Goal: Task Accomplishment & Management: Use online tool/utility

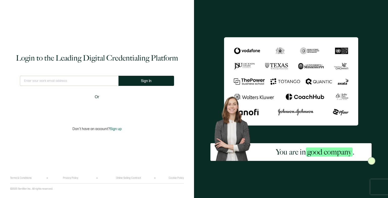
click at [84, 113] on div "Sign in with Google. Opens in new tab" at bounding box center [97, 109] width 58 height 11
click at [91, 106] on div "Sign in with Google. Opens in new tab" at bounding box center [97, 109] width 58 height 11
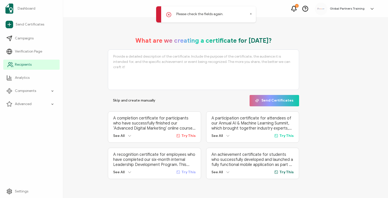
click at [17, 64] on span "Recipients" at bounding box center [23, 64] width 17 height 5
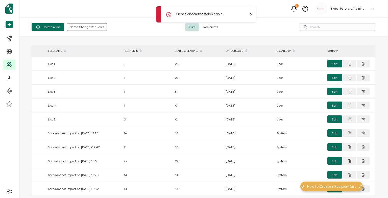
click at [252, 13] on icon at bounding box center [251, 14] width 3 height 3
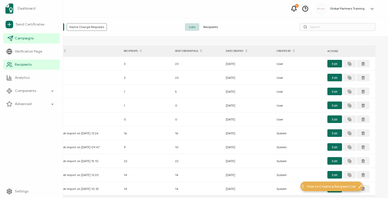
click at [30, 41] on span "Campaigns" at bounding box center [24, 38] width 19 height 5
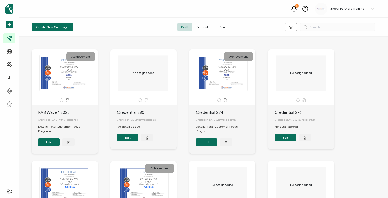
click at [223, 24] on span "Sent" at bounding box center [223, 27] width 14 height 8
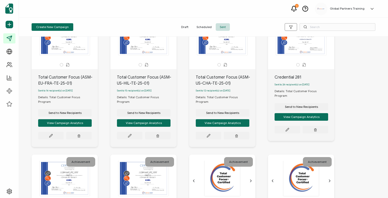
scroll to position [24, 0]
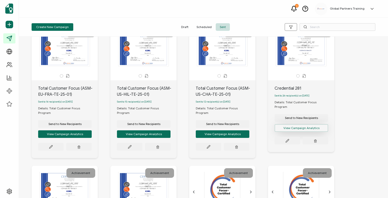
click at [305, 124] on button "View Campaign Analytics" at bounding box center [302, 128] width 54 height 8
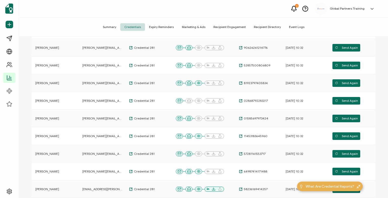
scroll to position [106, 0]
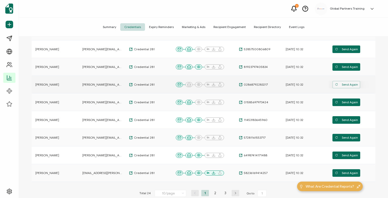
click at [345, 85] on span "Send Again" at bounding box center [346, 85] width 23 height 8
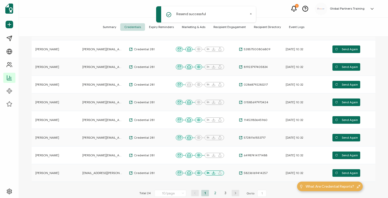
click at [216, 194] on li "2" at bounding box center [216, 193] width 8 height 6
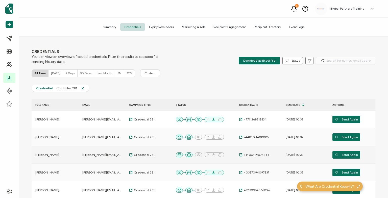
scroll to position [153, 0]
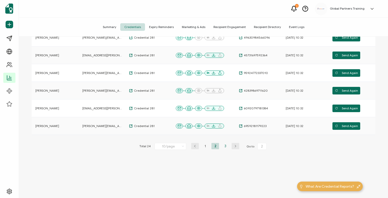
click at [225, 144] on li "3" at bounding box center [226, 146] width 8 height 6
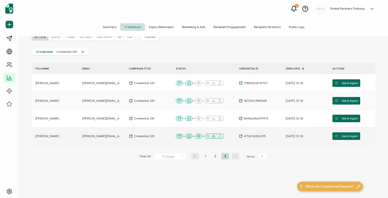
scroll to position [46, 0]
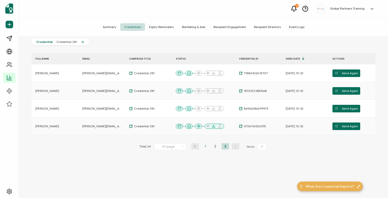
click at [206, 147] on li "1" at bounding box center [206, 146] width 8 height 6
type input "1"
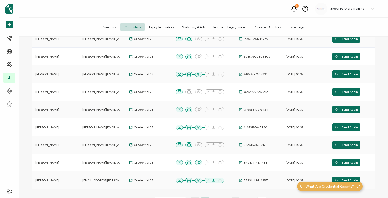
scroll to position [0, 0]
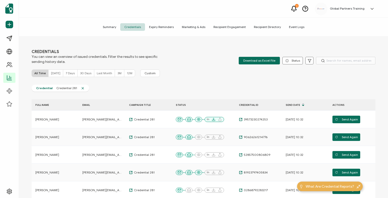
click at [113, 25] on span "Summary" at bounding box center [109, 27] width 21 height 8
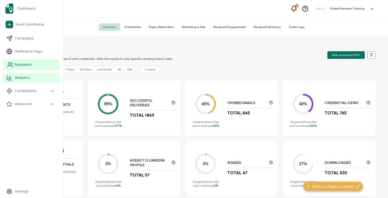
click at [17, 65] on span "Recipients" at bounding box center [23, 64] width 17 height 5
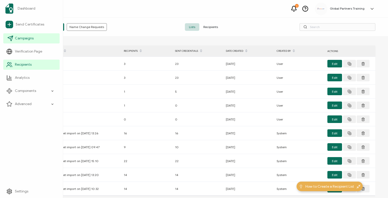
click at [26, 37] on span "Campaigns" at bounding box center [24, 38] width 19 height 5
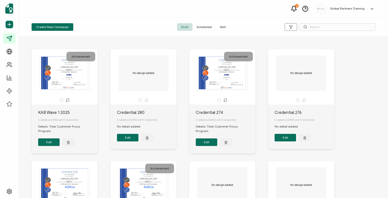
click at [224, 27] on span "Sent" at bounding box center [223, 27] width 14 height 8
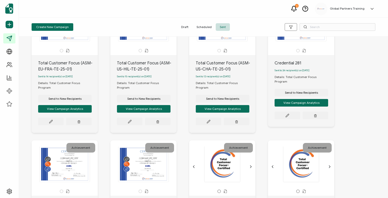
scroll to position [40, 0]
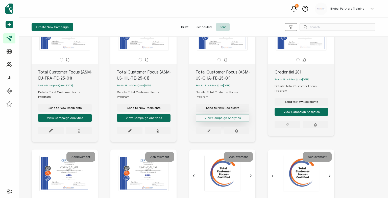
click at [234, 114] on button "View Campaign Analytics" at bounding box center [223, 118] width 54 height 8
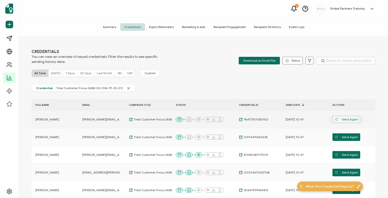
click at [345, 117] on span "Send Again" at bounding box center [346, 120] width 23 height 8
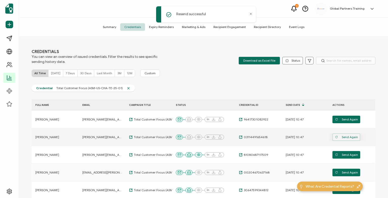
click at [348, 136] on span "Send Again" at bounding box center [346, 138] width 23 height 8
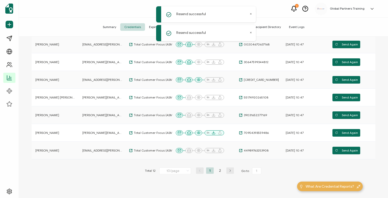
scroll to position [132, 0]
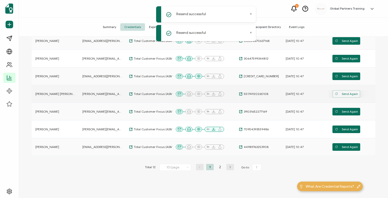
click at [347, 92] on span "Send Again" at bounding box center [346, 94] width 23 height 8
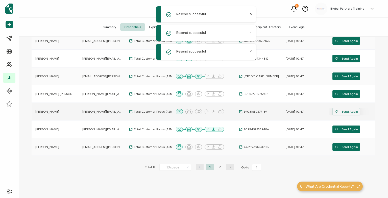
click at [350, 109] on span "Send Again" at bounding box center [346, 112] width 23 height 8
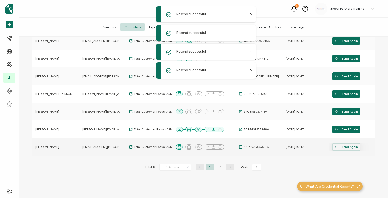
click at [350, 147] on span "Send Again" at bounding box center [346, 147] width 23 height 8
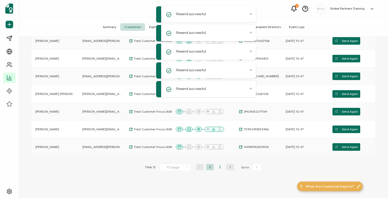
click at [220, 167] on li "2" at bounding box center [220, 167] width 8 height 6
type input "2"
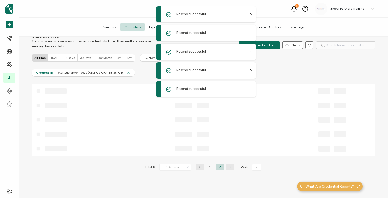
scroll to position [0, 0]
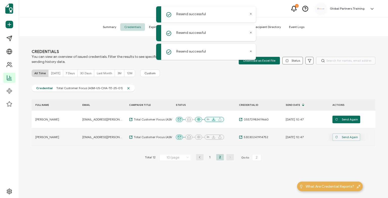
click at [348, 136] on span "Send Again" at bounding box center [346, 138] width 23 height 8
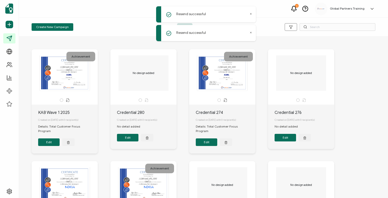
click at [114, 20] on div "Create New Campaign Draft Scheduled Sent" at bounding box center [203, 27] width 369 height 19
click at [219, 28] on span "Sent" at bounding box center [223, 27] width 14 height 8
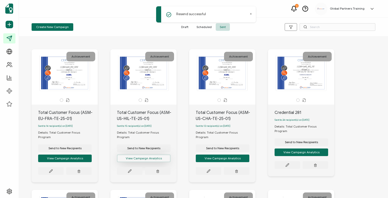
click at [152, 155] on button "View Campaign Analytics" at bounding box center [144, 159] width 54 height 8
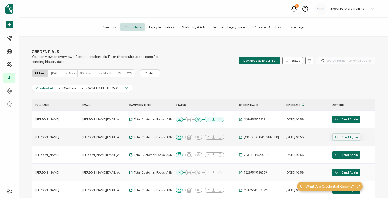
click at [354, 137] on span "Send Again" at bounding box center [346, 138] width 23 height 8
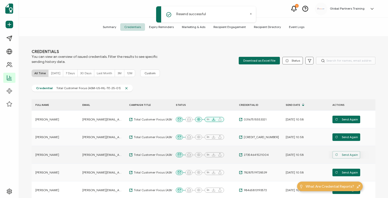
click at [351, 154] on span "Send Again" at bounding box center [346, 155] width 23 height 8
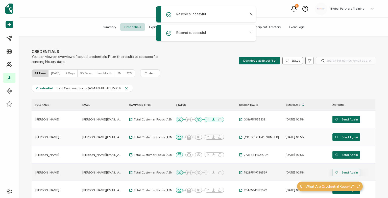
click at [349, 173] on span "Send Again" at bounding box center [346, 173] width 23 height 8
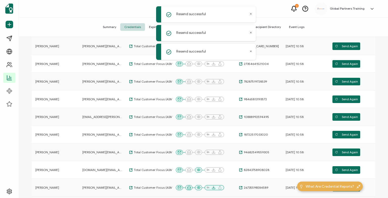
scroll to position [99, 0]
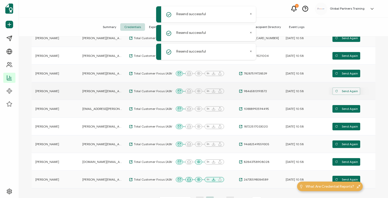
click at [346, 89] on span "Send Again" at bounding box center [346, 91] width 23 height 8
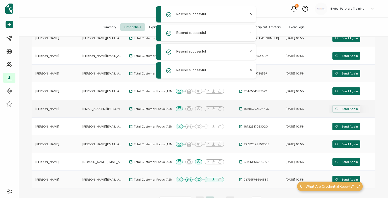
click at [347, 108] on span "Send Again" at bounding box center [346, 109] width 23 height 8
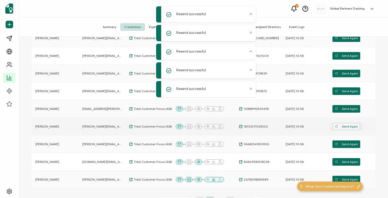
click at [350, 125] on span "Send Again" at bounding box center [346, 127] width 23 height 8
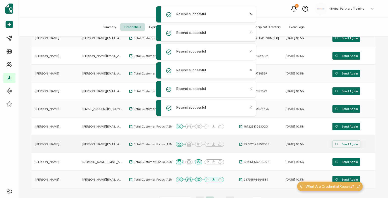
click at [350, 141] on span "Send Again" at bounding box center [346, 145] width 23 height 8
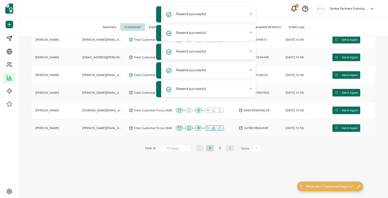
scroll to position [153, 0]
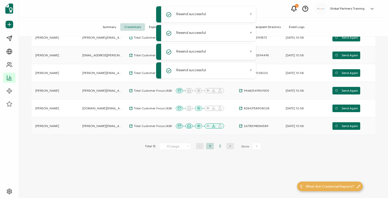
click at [222, 144] on li "2" at bounding box center [220, 146] width 8 height 6
type input "2"
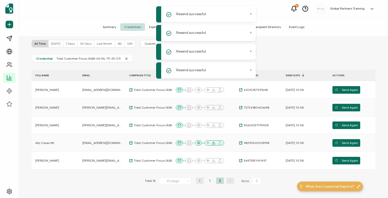
scroll to position [27, 0]
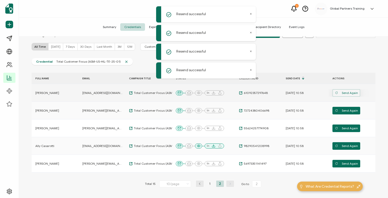
click at [341, 94] on span "Send Again" at bounding box center [346, 93] width 23 height 8
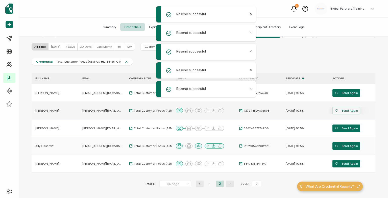
click at [346, 111] on span "Send Again" at bounding box center [346, 111] width 23 height 8
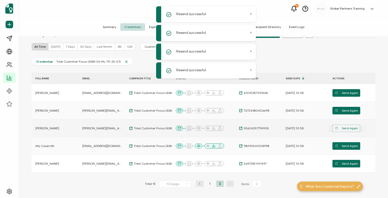
click at [347, 127] on span "Send Again" at bounding box center [346, 129] width 23 height 8
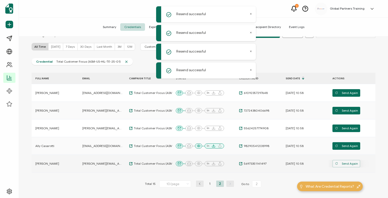
click at [348, 164] on span "Send Again" at bounding box center [346, 164] width 23 height 8
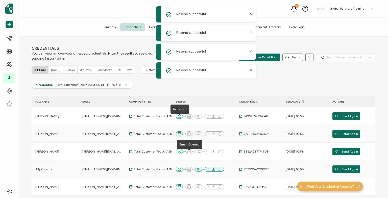
scroll to position [0, 0]
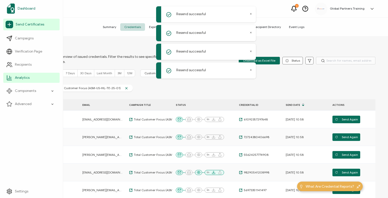
click at [20, 11] on link "Dashboard" at bounding box center [31, 9] width 56 height 14
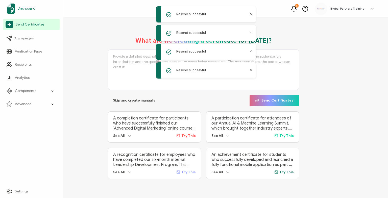
click at [23, 9] on span "Dashboard" at bounding box center [27, 8] width 18 height 5
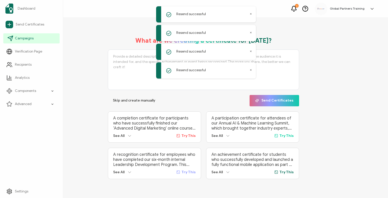
click at [26, 40] on span "Campaigns" at bounding box center [24, 38] width 19 height 5
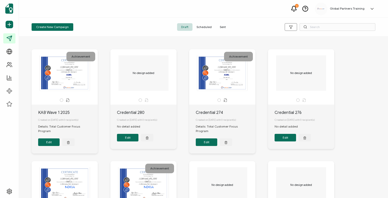
click at [224, 28] on span "Sent" at bounding box center [223, 27] width 14 height 8
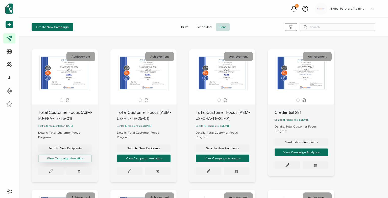
click at [70, 155] on button "View Campaign Analytics" at bounding box center [65, 159] width 54 height 8
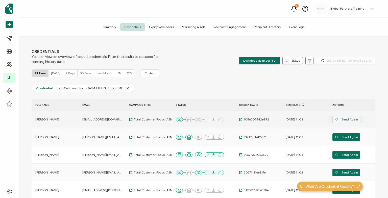
click at [355, 117] on span "Send Again" at bounding box center [346, 120] width 23 height 8
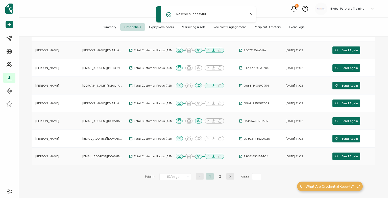
scroll to position [127, 0]
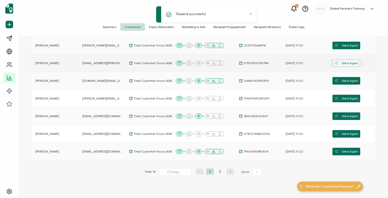
click at [351, 62] on span "Send Again" at bounding box center [346, 63] width 23 height 8
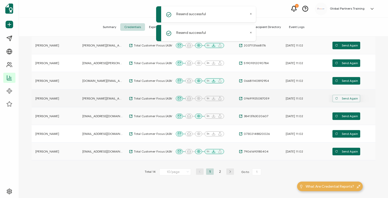
click at [340, 97] on span "Send Again" at bounding box center [346, 99] width 23 height 8
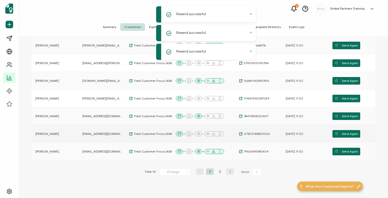
drag, startPoint x: 346, startPoint y: 131, endPoint x: 334, endPoint y: 138, distance: 13.8
click at [345, 131] on span "Send Again" at bounding box center [346, 134] width 23 height 8
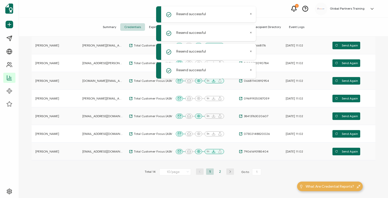
click at [219, 170] on li "2" at bounding box center [220, 172] width 8 height 6
type input "2"
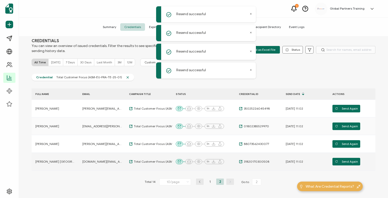
scroll to position [21, 0]
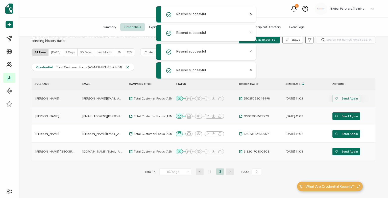
click at [341, 96] on span "Send Again" at bounding box center [346, 99] width 23 height 8
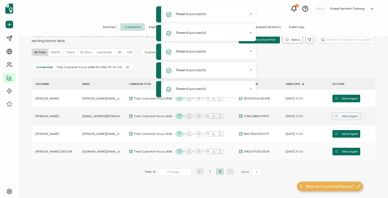
click at [344, 116] on span "Send Again" at bounding box center [346, 117] width 23 height 8
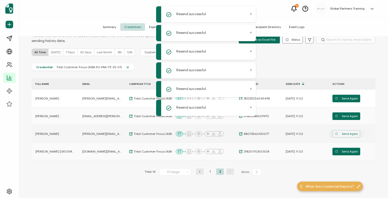
click at [342, 131] on span "Send Again" at bounding box center [346, 134] width 23 height 8
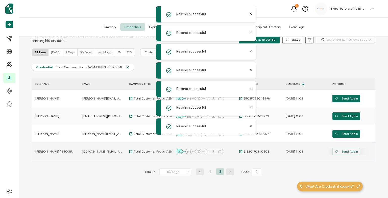
click at [345, 151] on span "Send Again" at bounding box center [346, 152] width 23 height 8
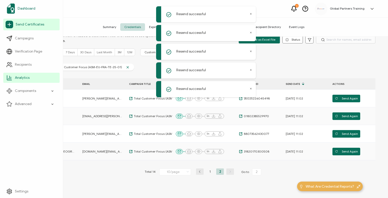
click at [25, 8] on span "Dashboard" at bounding box center [27, 8] width 18 height 5
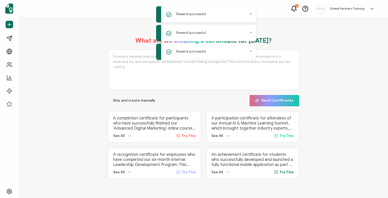
click at [296, 10] on icon at bounding box center [294, 9] width 6 height 6
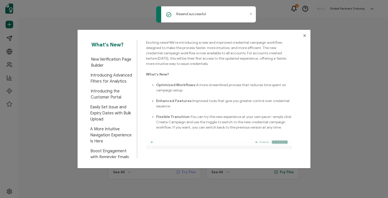
click at [296, 10] on div "What's New? New Verification Page Builder Introducing Advanced Filters for Anal…" at bounding box center [194, 99] width 388 height 198
